Goal: Information Seeking & Learning: Learn about a topic

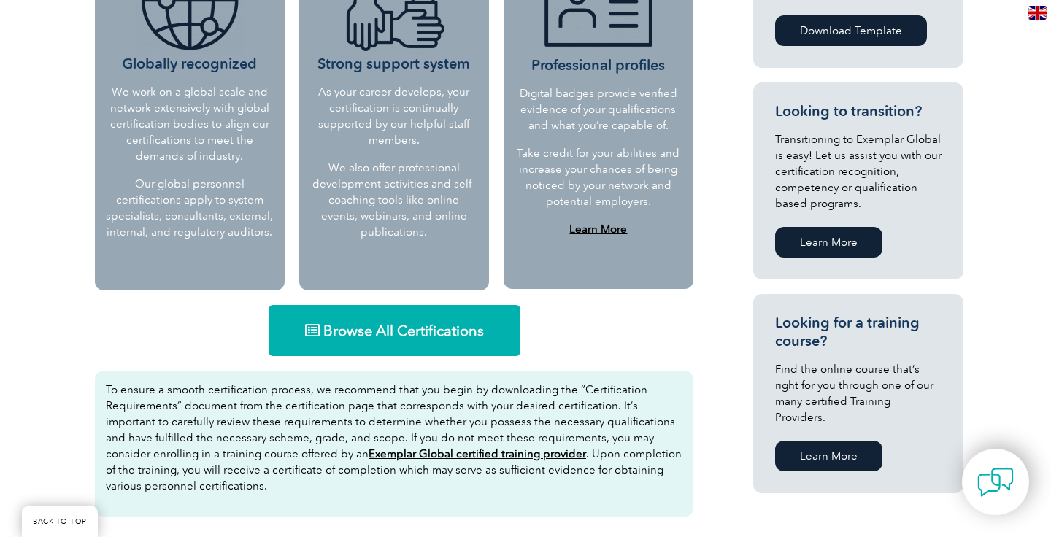
scroll to position [709, 0]
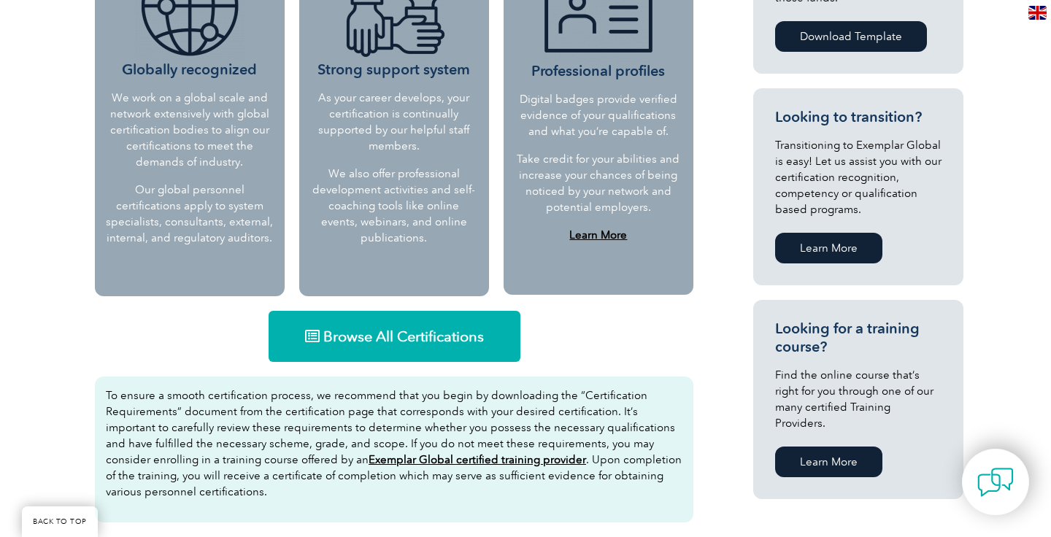
click at [489, 334] on link "Browse All Certifications" at bounding box center [395, 336] width 252 height 51
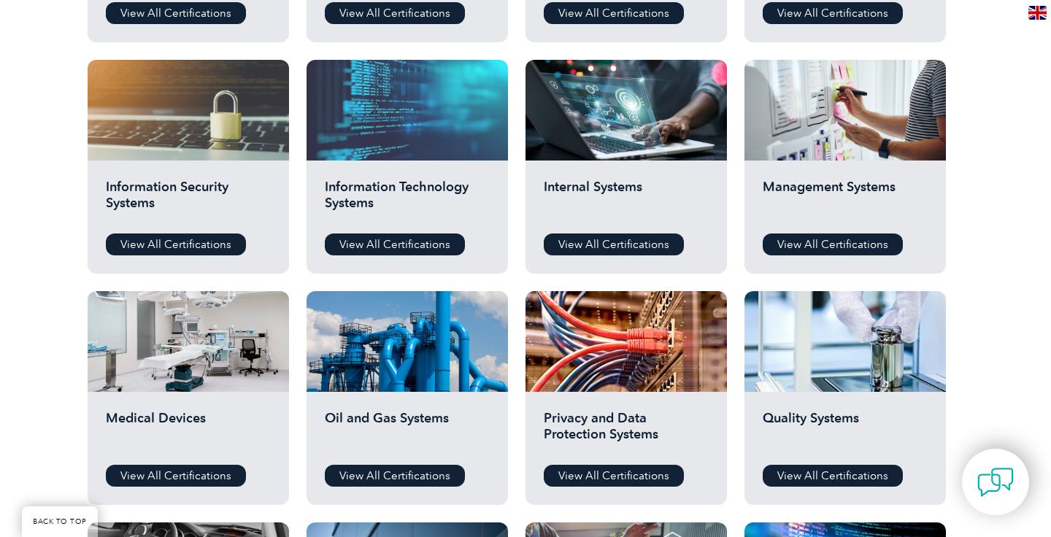
scroll to position [726, 0]
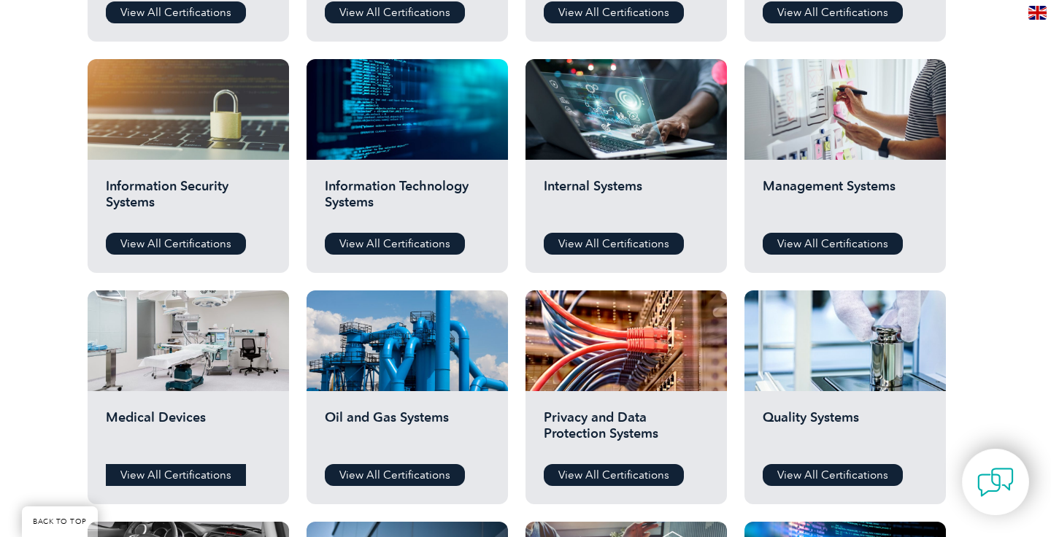
click at [203, 475] on link "View All Certifications" at bounding box center [176, 475] width 140 height 22
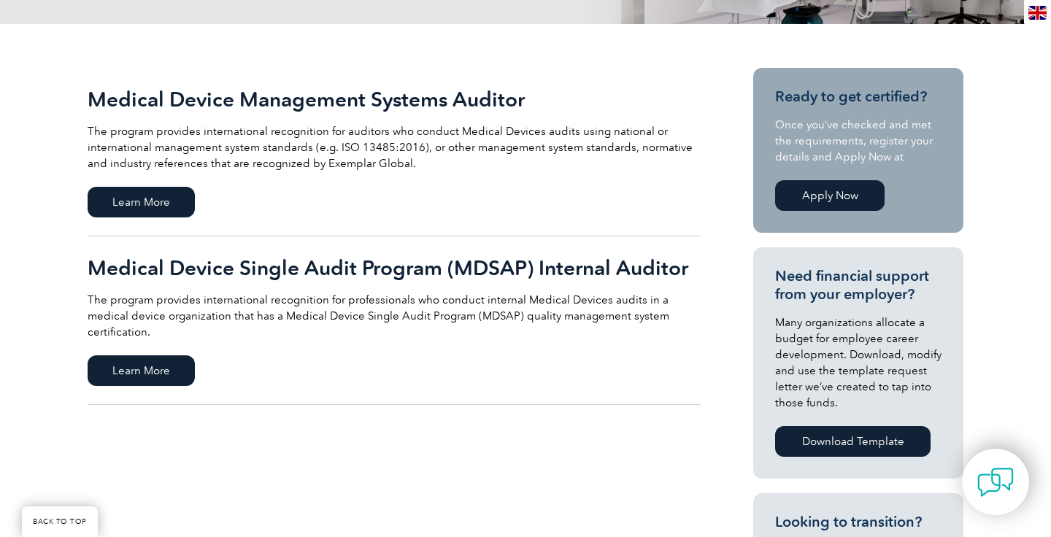
scroll to position [301, 0]
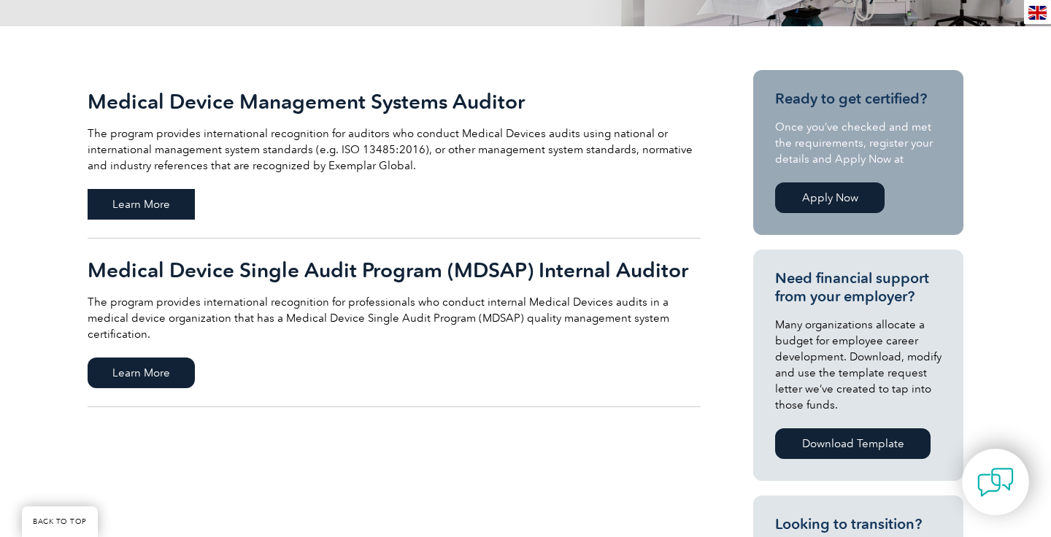
click at [178, 194] on span "Learn More" at bounding box center [141, 204] width 107 height 31
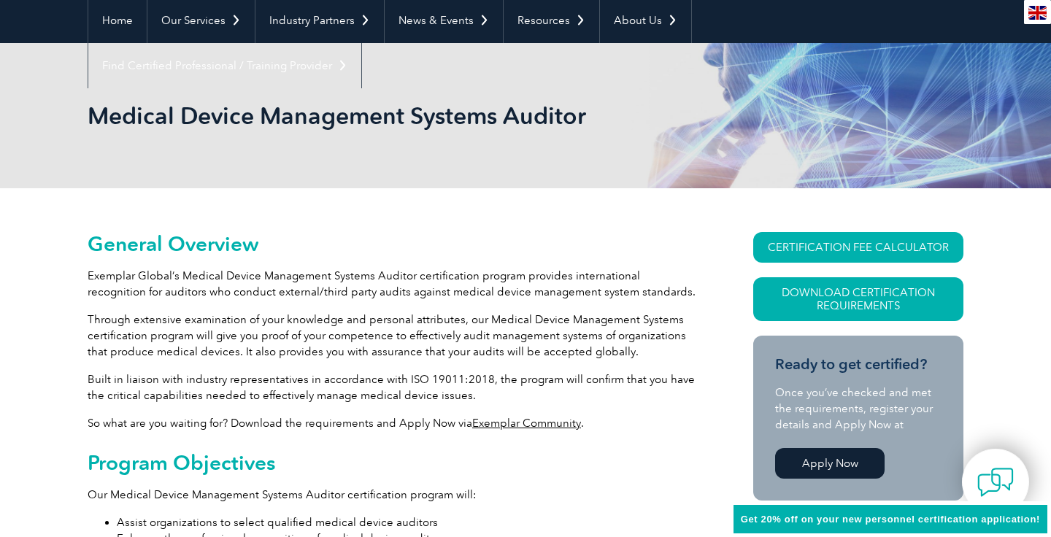
scroll to position [149, 0]
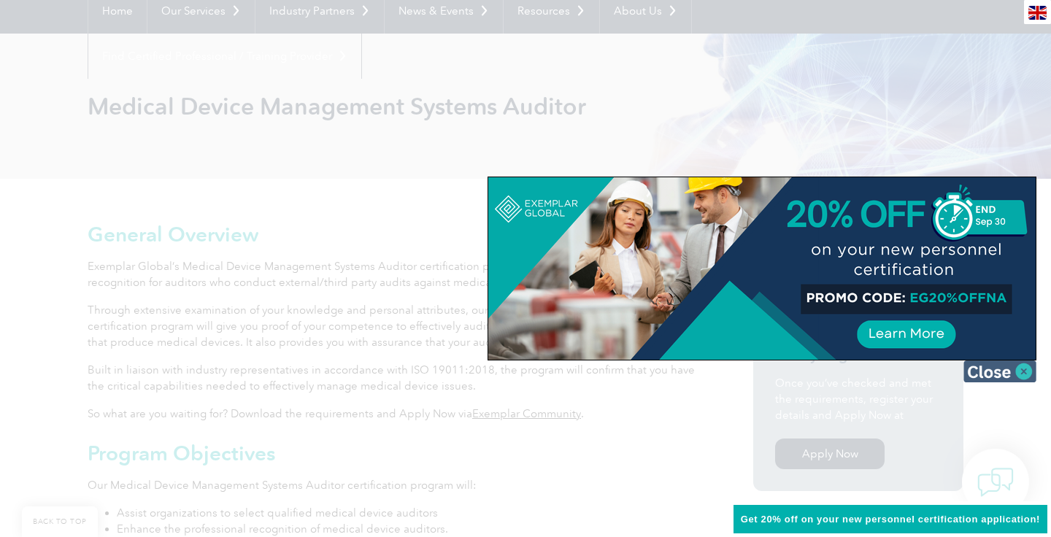
click at [1008, 375] on img at bounding box center [999, 372] width 73 height 22
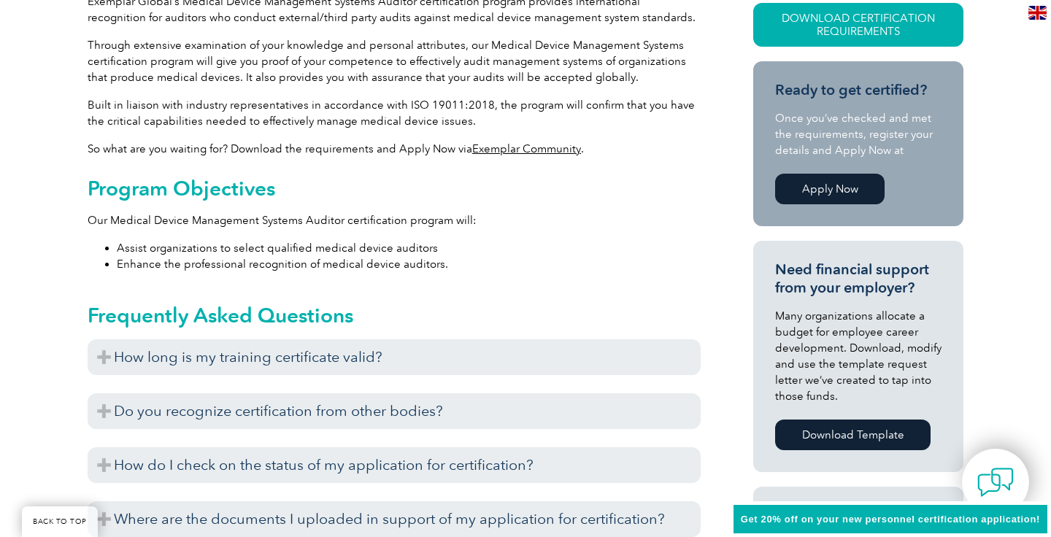
scroll to position [419, 0]
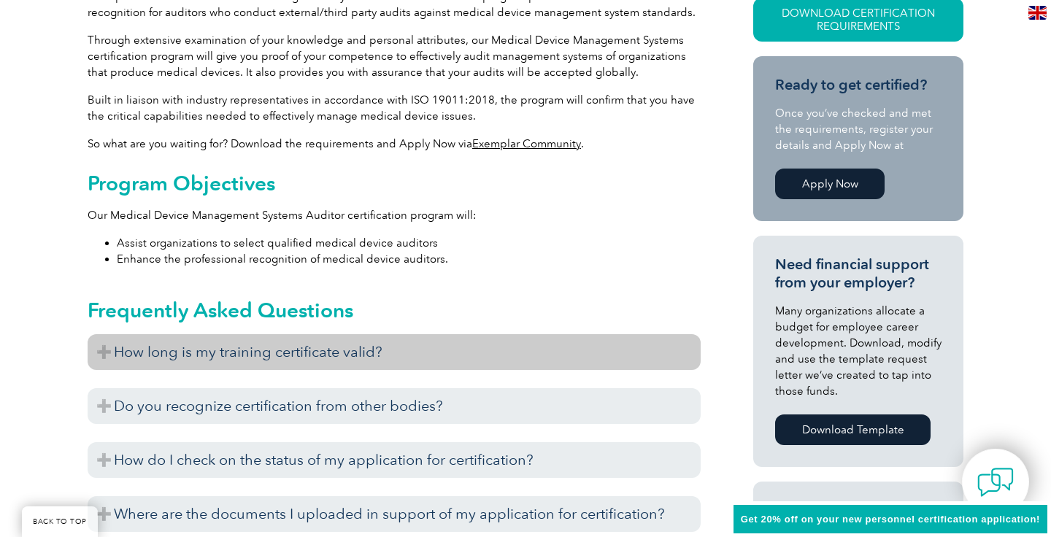
click at [512, 366] on h3 "How long is my training certificate valid?" at bounding box center [394, 352] width 613 height 36
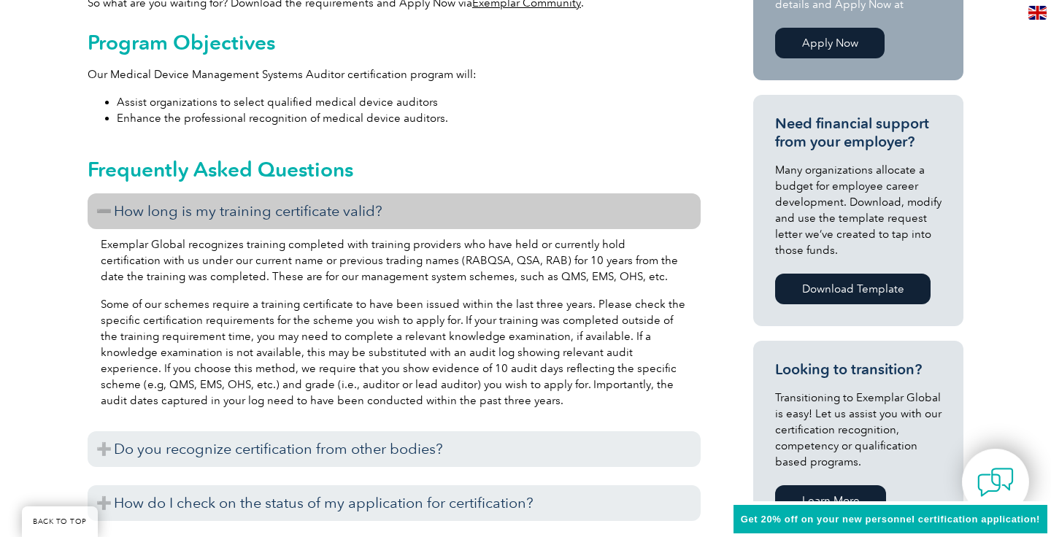
scroll to position [580, 0]
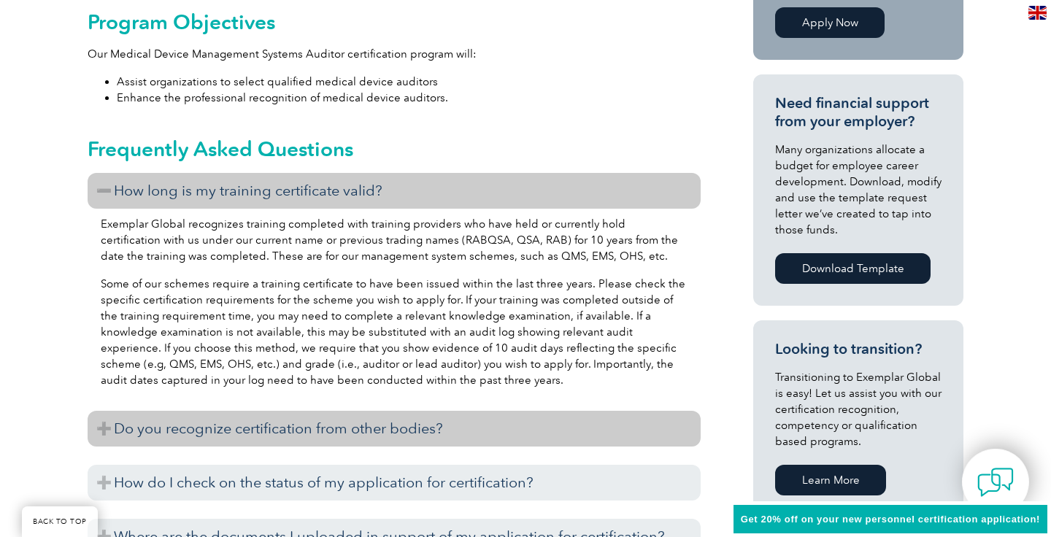
click at [479, 434] on h3 "Do you recognize certification from other bodies?" at bounding box center [394, 429] width 613 height 36
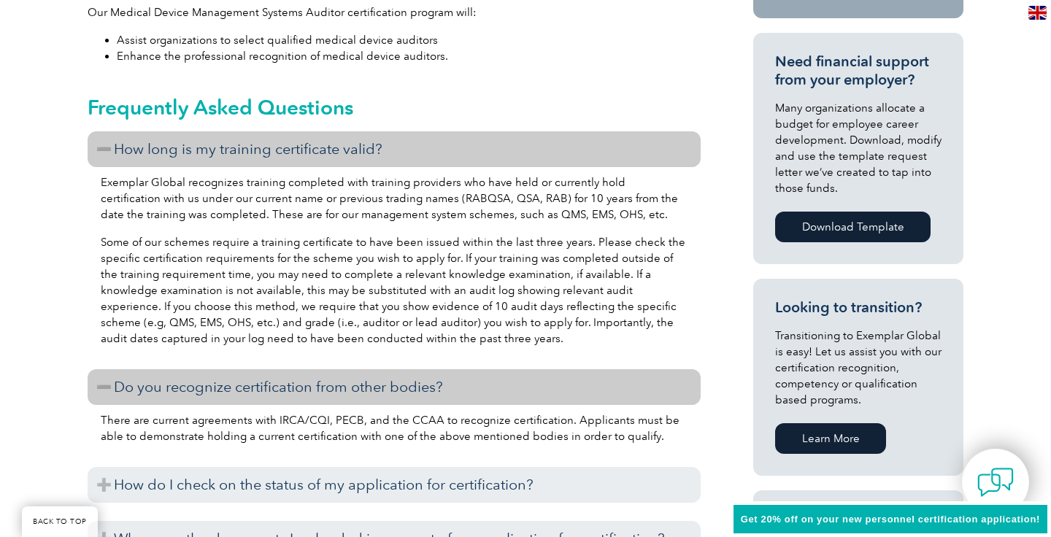
scroll to position [636, 0]
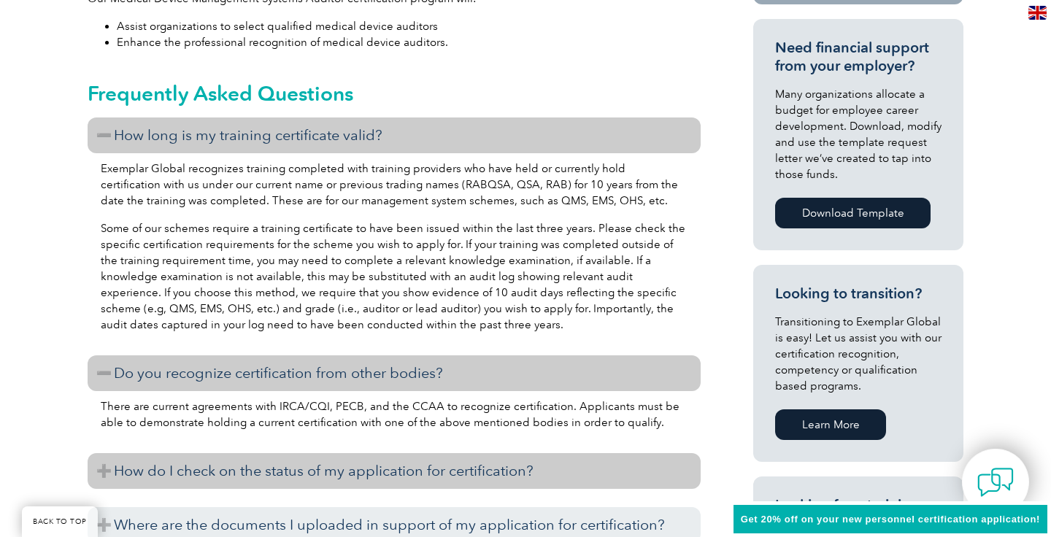
click at [468, 464] on h3 "How do I check on the status of my application for certification?" at bounding box center [394, 471] width 613 height 36
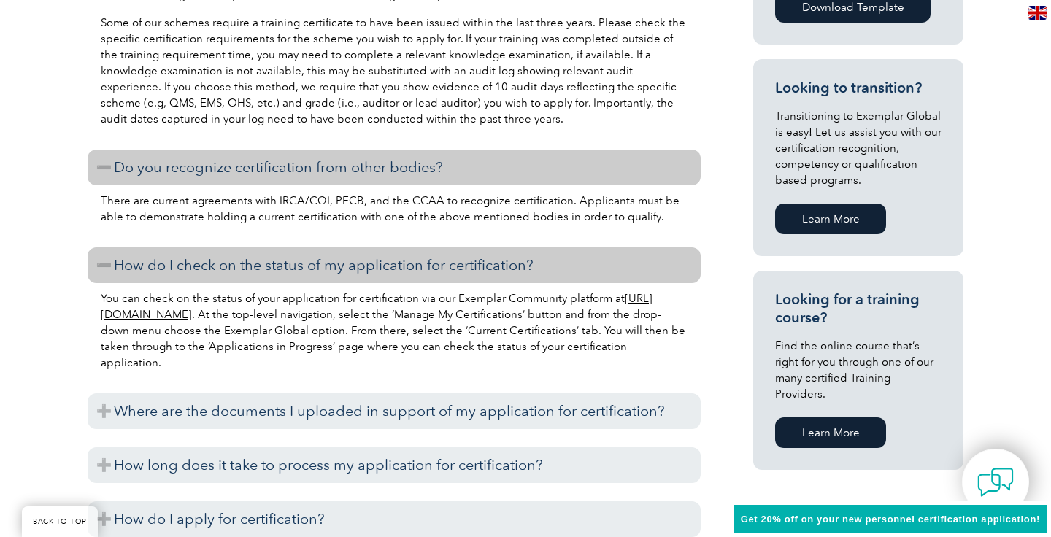
scroll to position [905, 0]
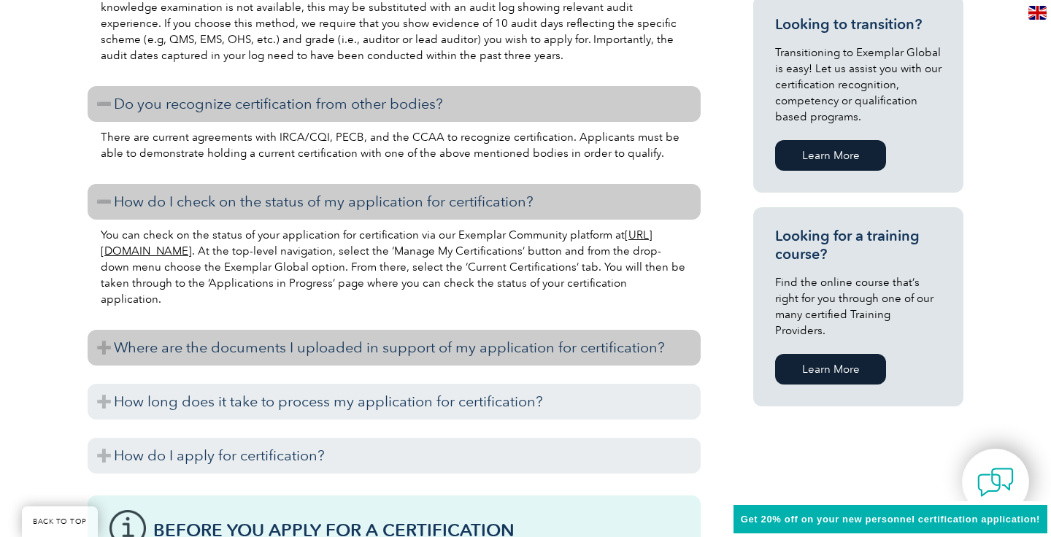
click at [497, 354] on h3 "Where are the documents I uploaded in support of my application for certificati…" at bounding box center [394, 348] width 613 height 36
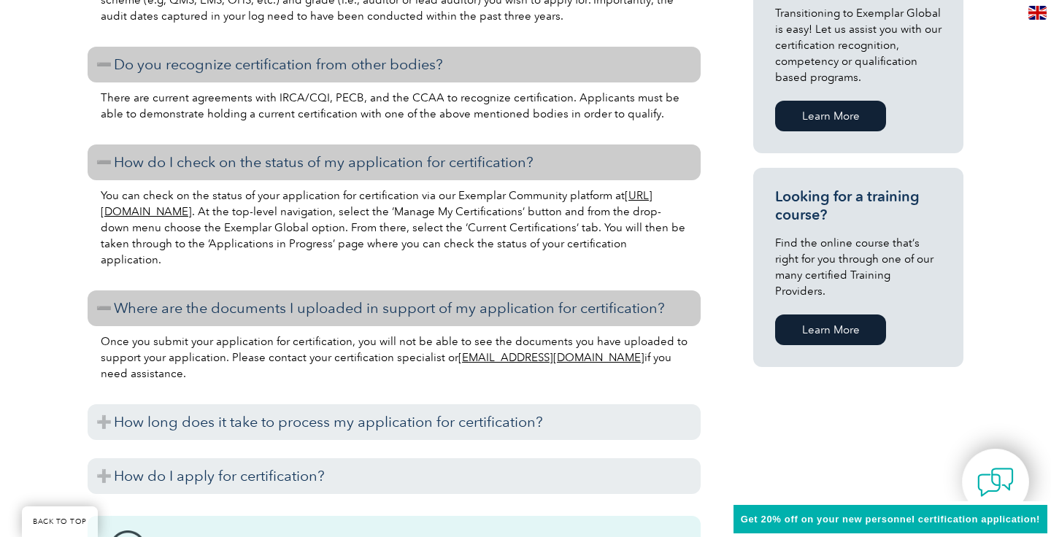
scroll to position [946, 0]
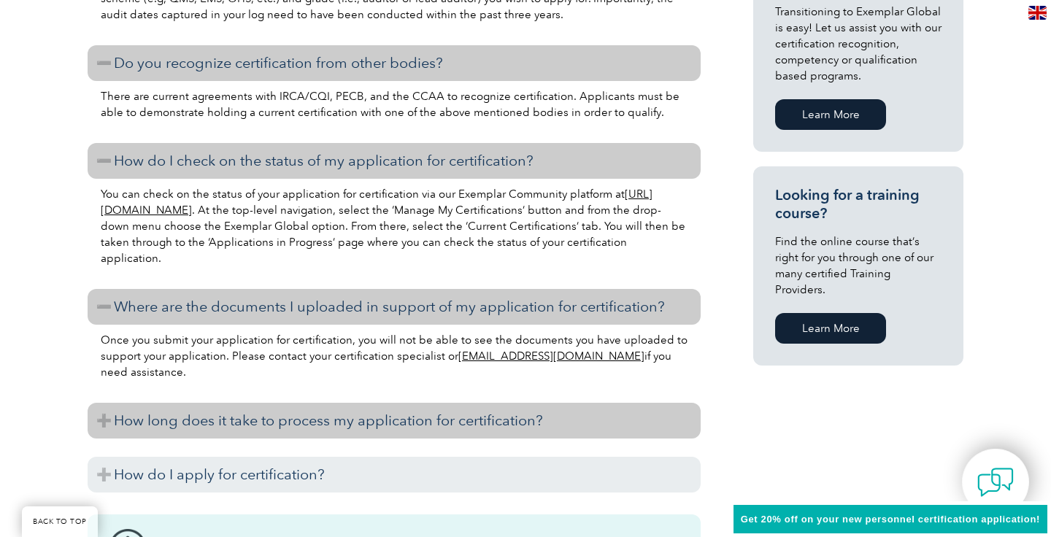
click at [474, 407] on h3 "How long does it take to process my application for certification?" at bounding box center [394, 421] width 613 height 36
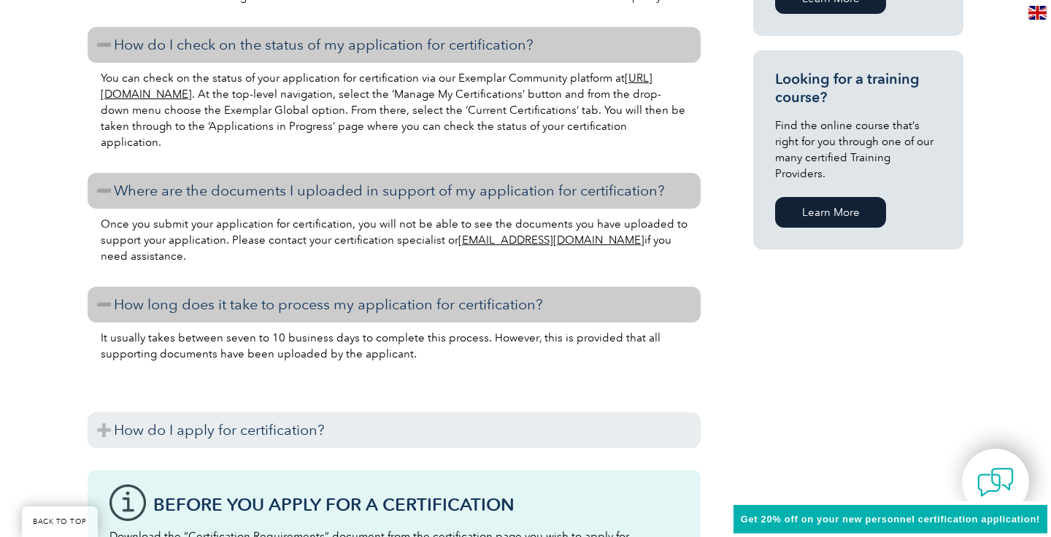
scroll to position [1064, 0]
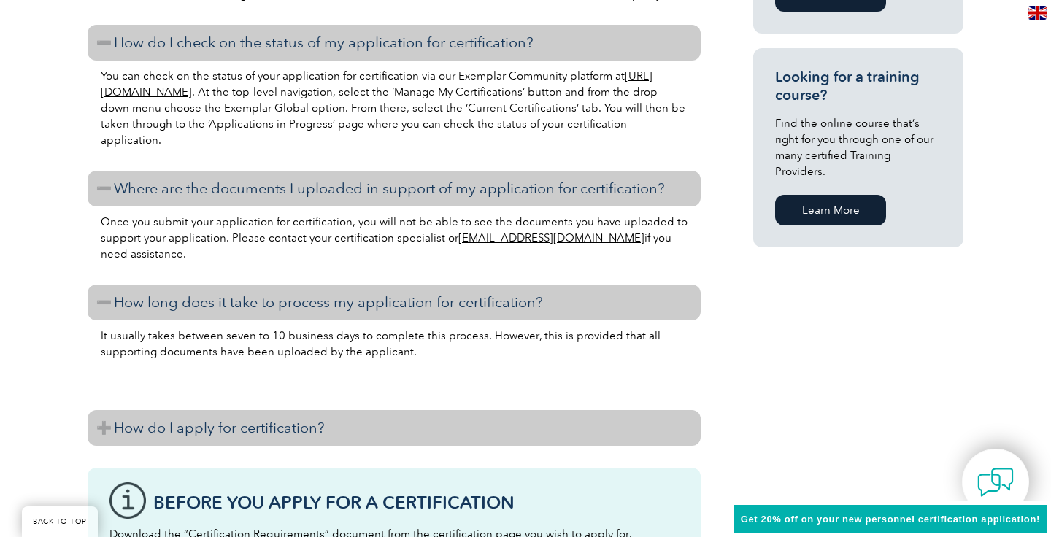
click at [442, 423] on h3 "How do I apply for certification?" at bounding box center [394, 428] width 613 height 36
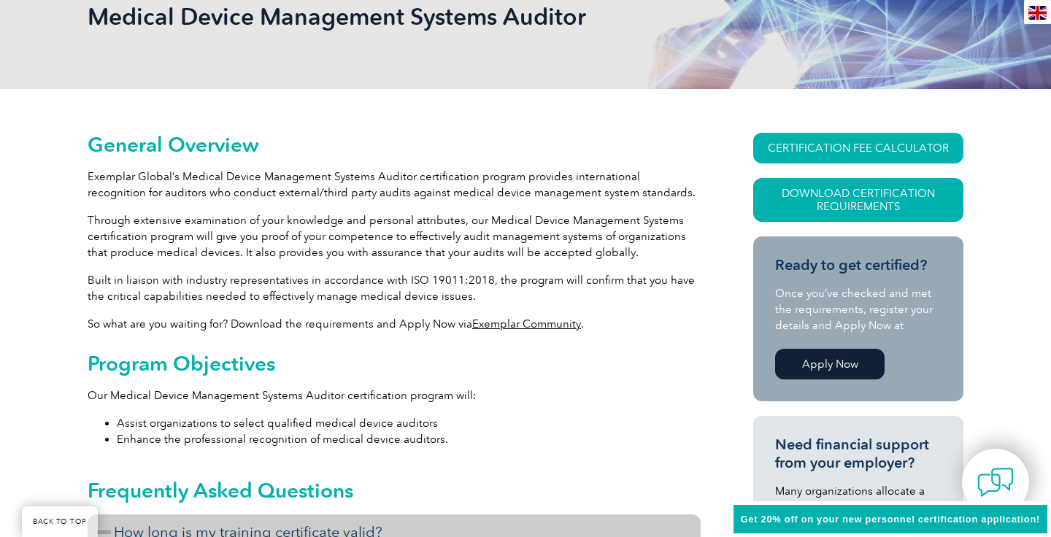
scroll to position [235, 0]
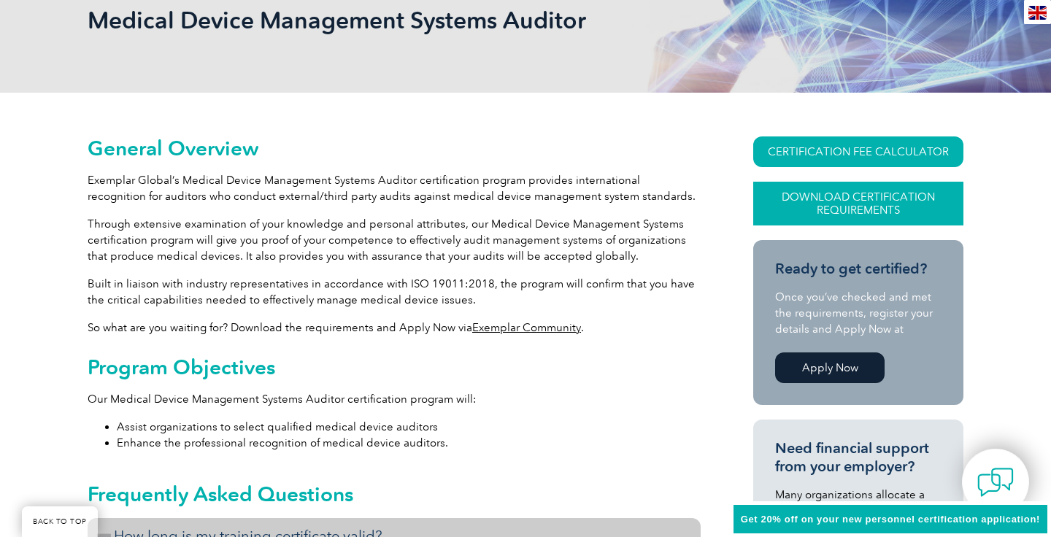
click at [826, 193] on link "Download Certification Requirements" at bounding box center [858, 204] width 210 height 44
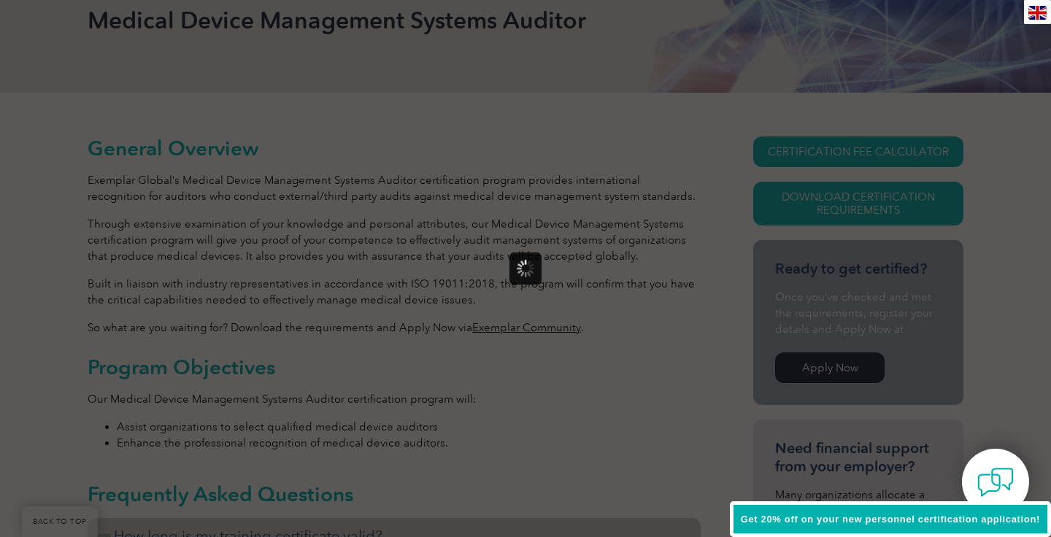
scroll to position [0, 0]
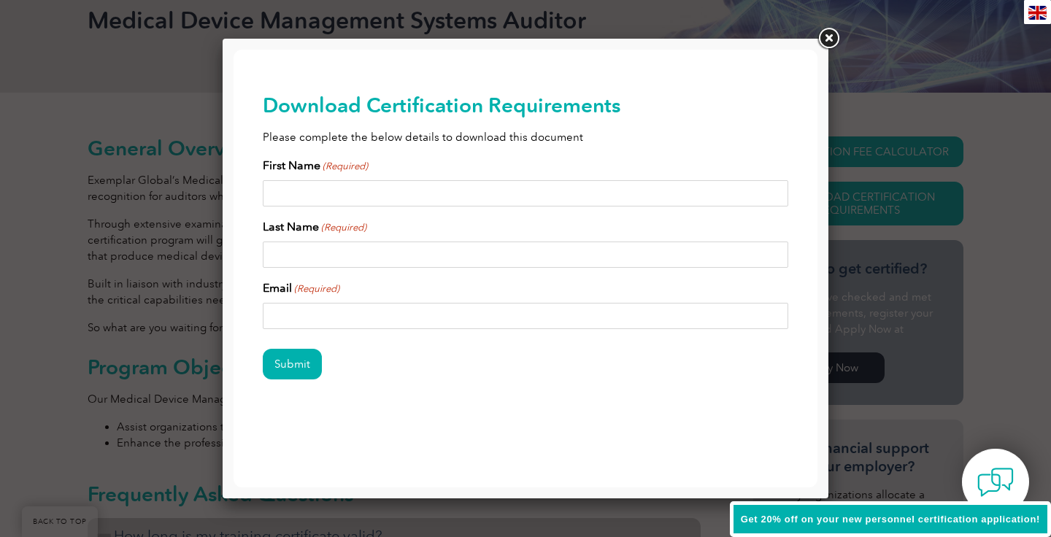
click at [831, 41] on link at bounding box center [828, 39] width 26 height 26
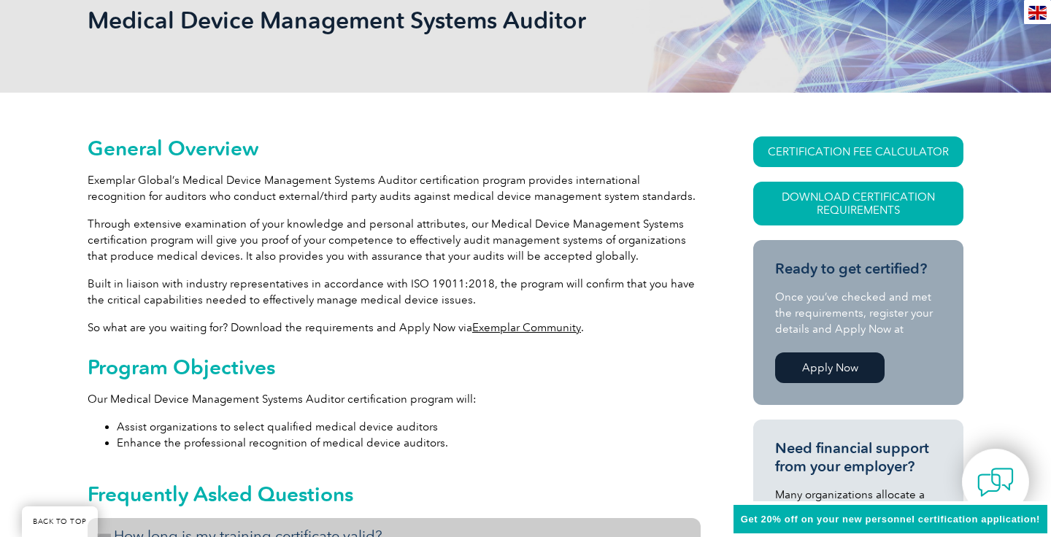
click at [819, 158] on link "CERTIFICATION FEE CALCULATOR" at bounding box center [858, 151] width 210 height 31
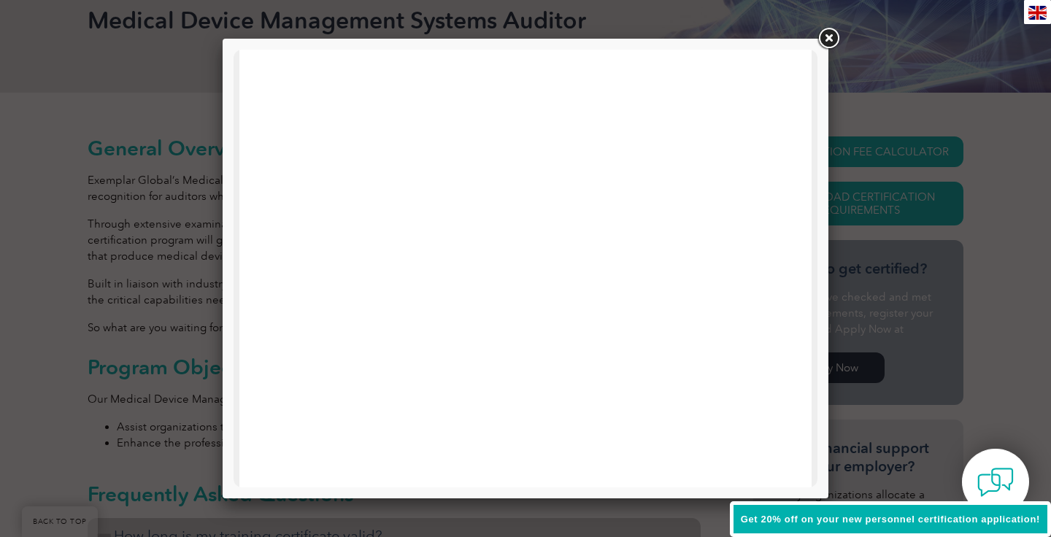
scroll to position [696, 0]
click at [828, 41] on link at bounding box center [828, 39] width 26 height 26
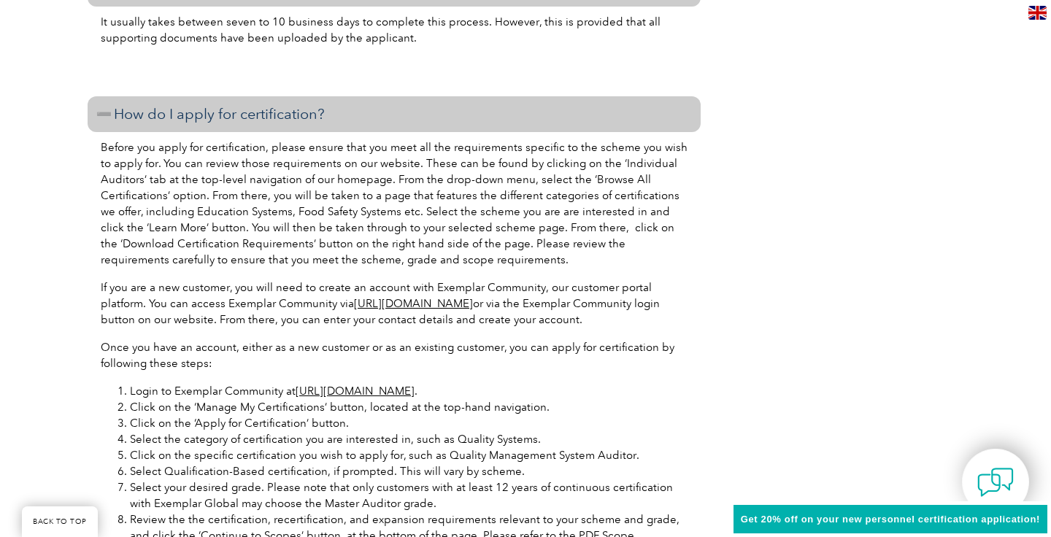
scroll to position [1365, 0]
